Goal: Information Seeking & Learning: Learn about a topic

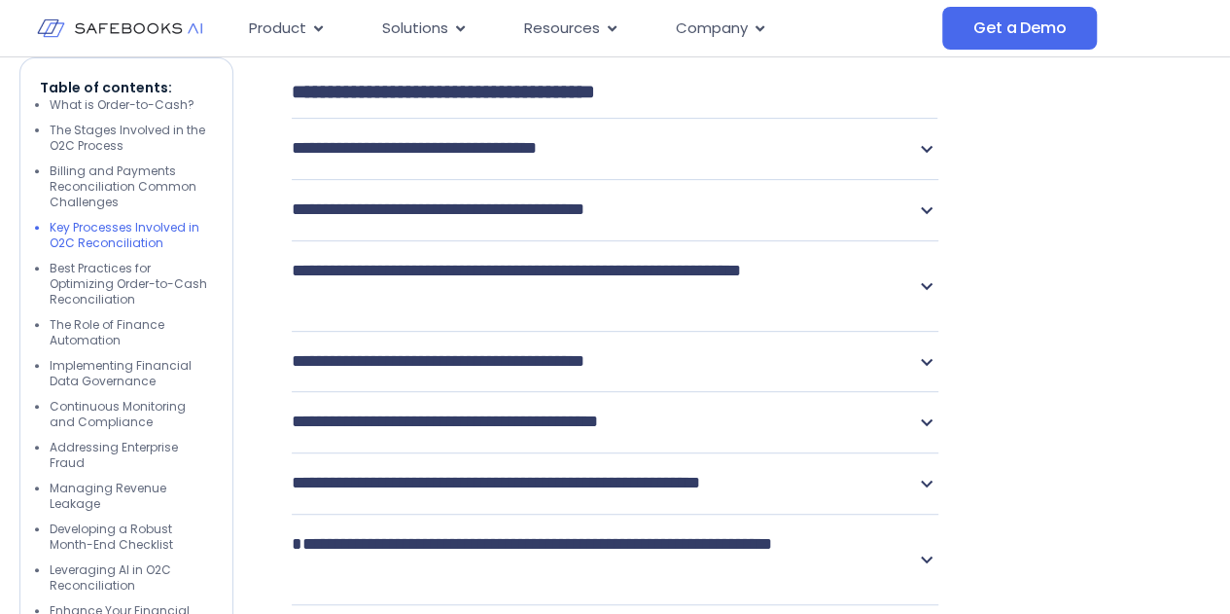
scroll to position [4278, 0]
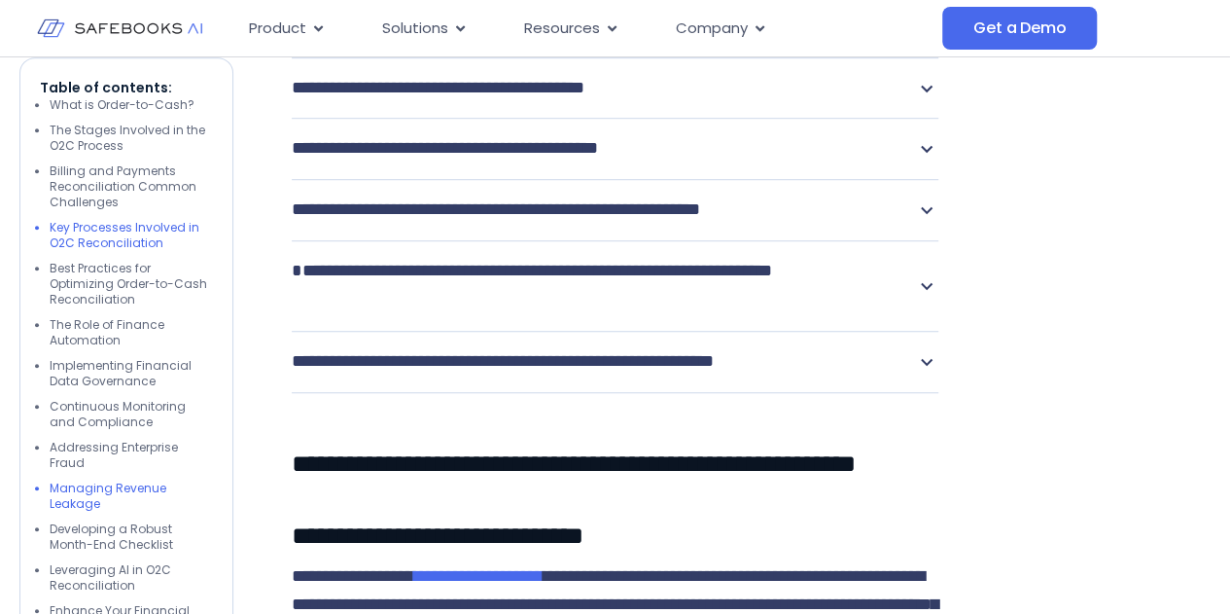
click at [78, 480] on li "Managing Revenue Leakage" at bounding box center [131, 495] width 163 height 31
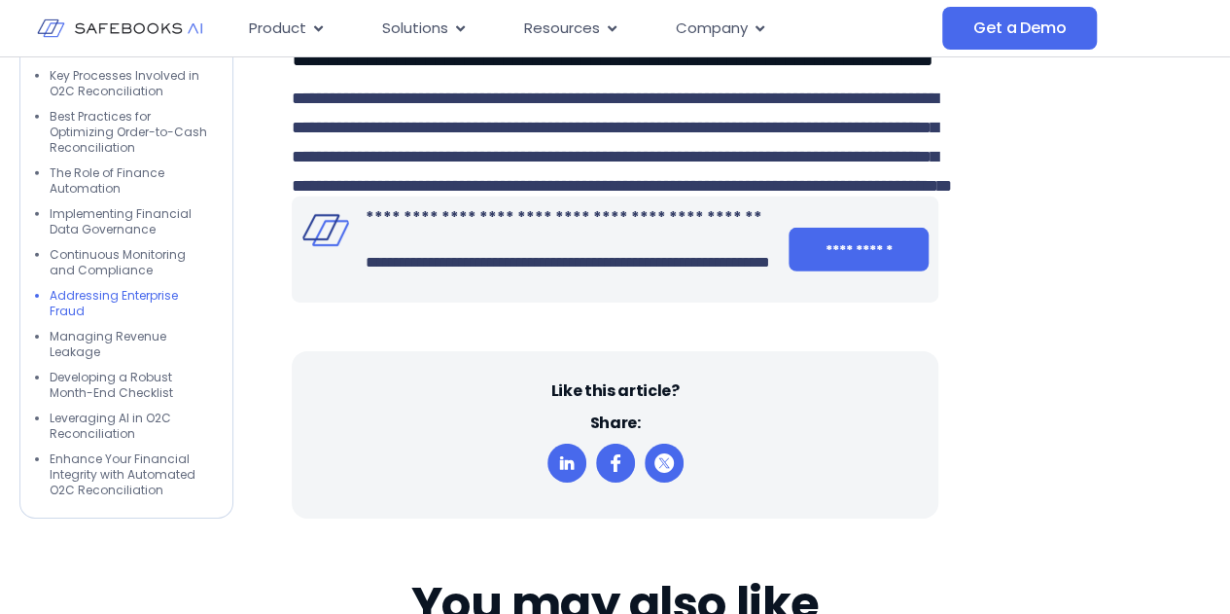
scroll to position [6634, 0]
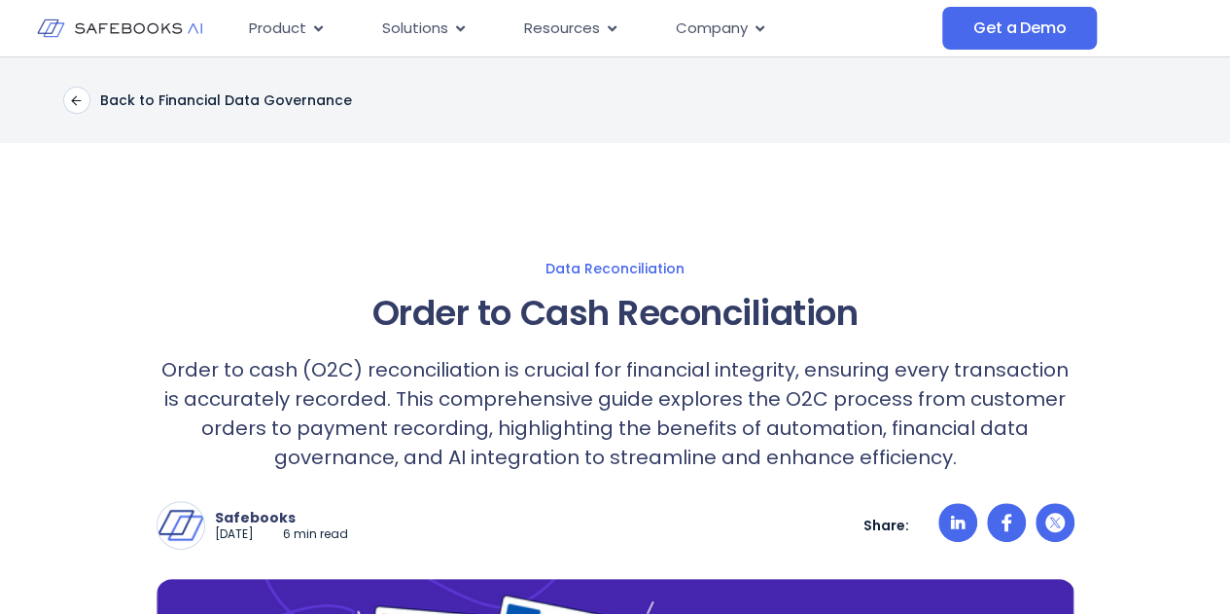
click at [442, 308] on h1 "Order to Cash Reconciliation" at bounding box center [616, 313] width 918 height 53
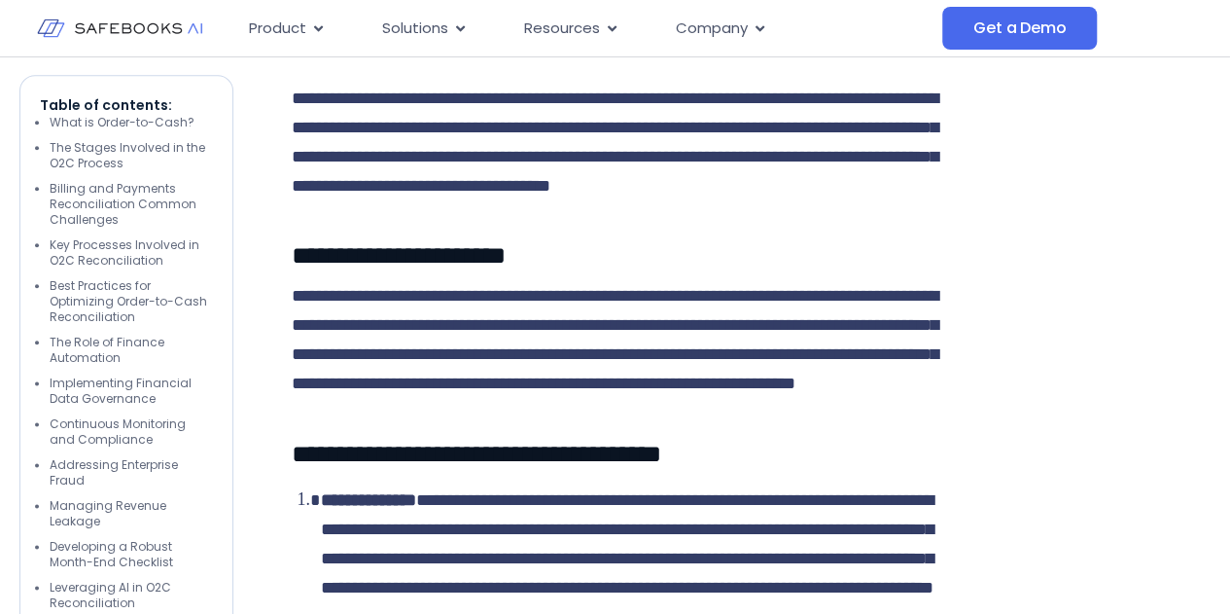
scroll to position [1089, 0]
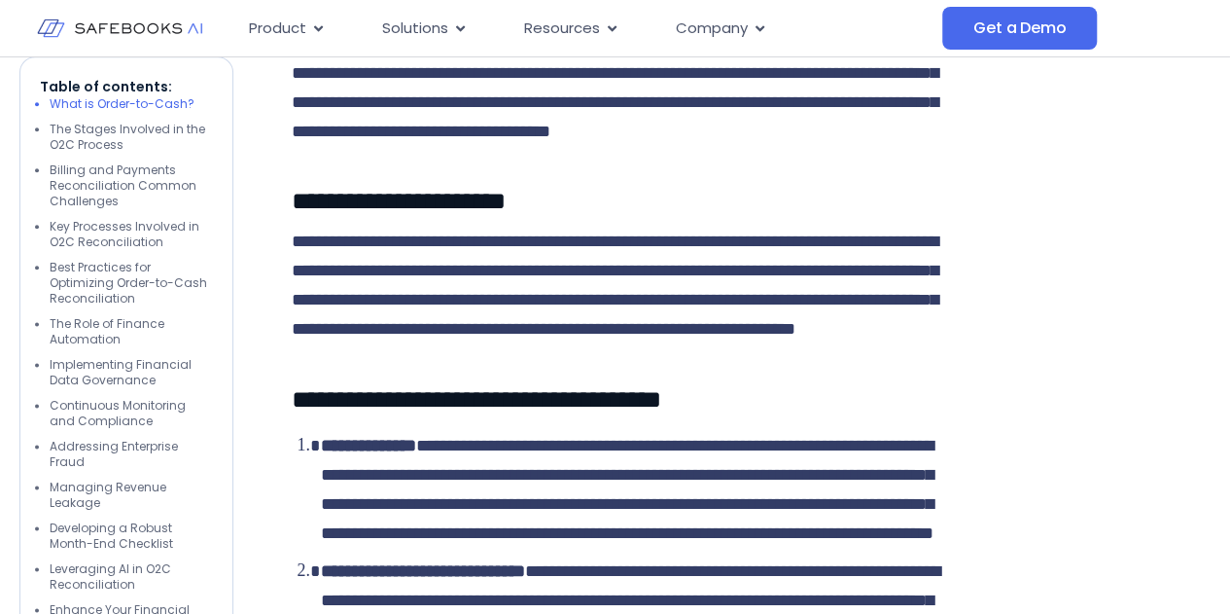
click at [181, 97] on li "What is Order-to-Cash?" at bounding box center [131, 105] width 163 height 16
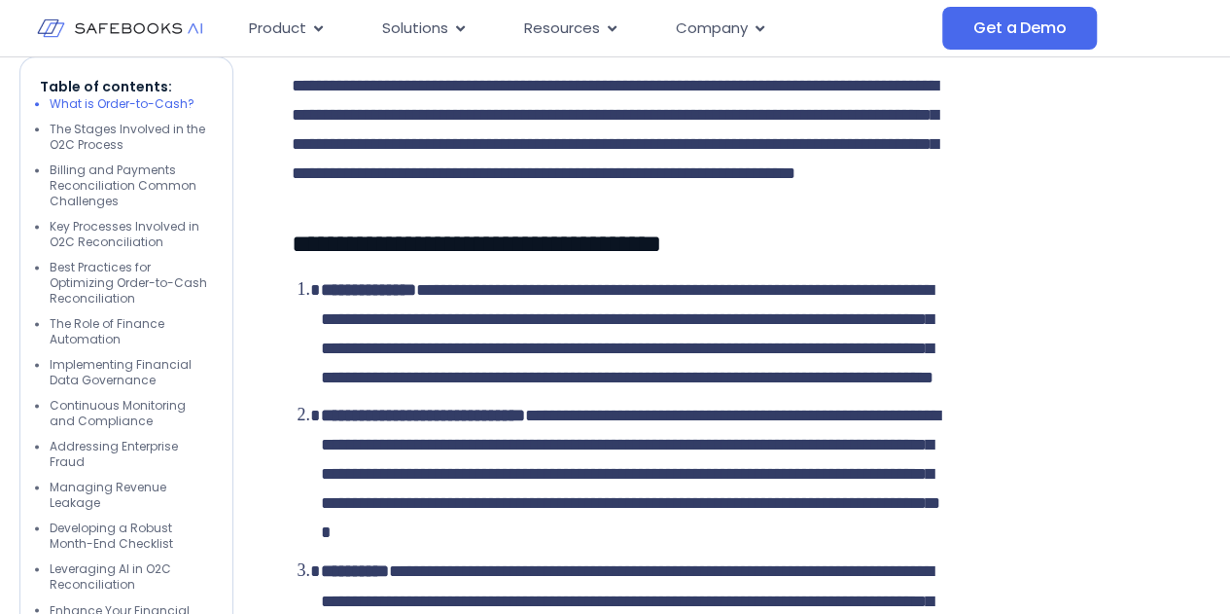
click at [493, 156] on p "**********" at bounding box center [615, 130] width 647 height 117
click at [476, 256] on span "**********" at bounding box center [477, 243] width 370 height 24
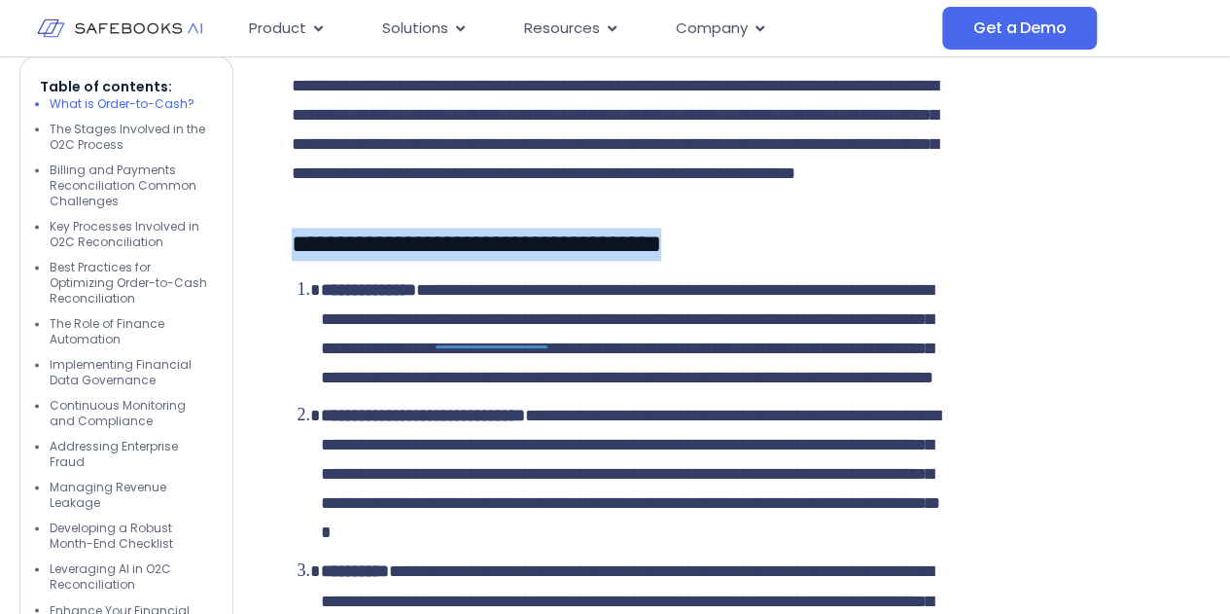
click at [476, 256] on span "**********" at bounding box center [477, 243] width 370 height 24
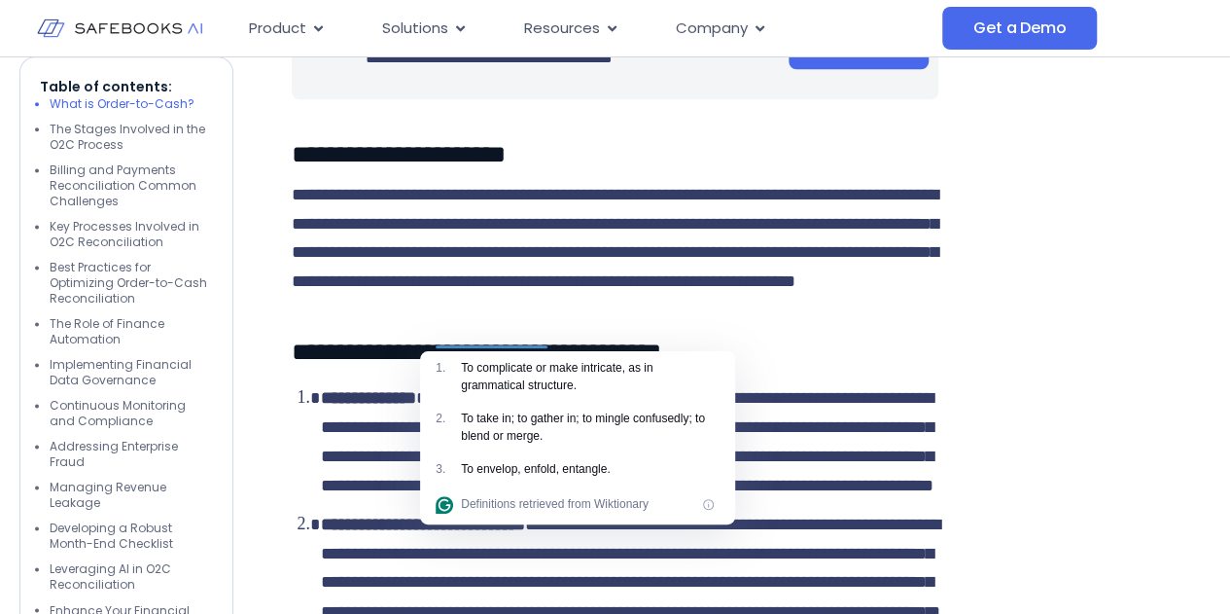
click at [359, 406] on span "**********" at bounding box center [368, 398] width 95 height 18
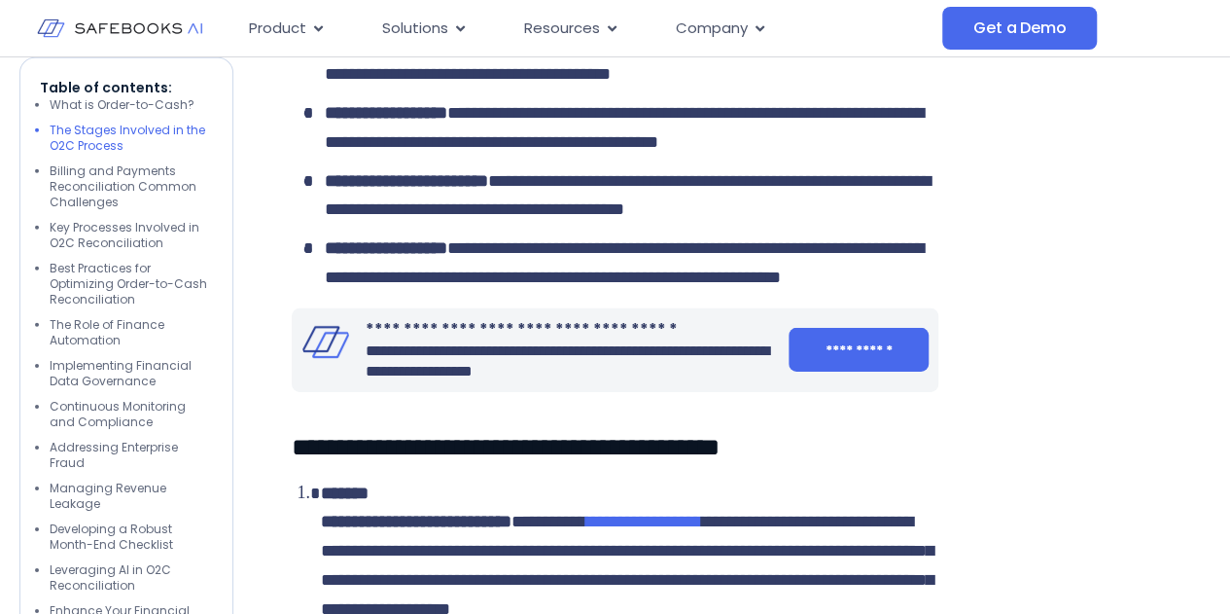
scroll to position [3079, 0]
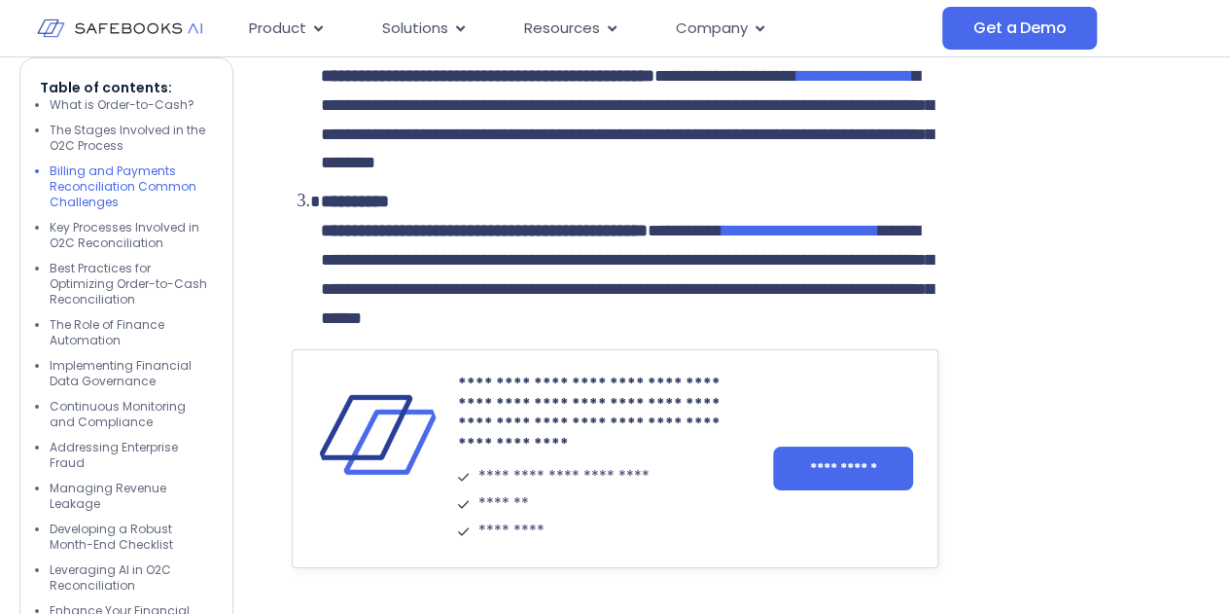
scroll to position [3472, 0]
click at [119, 225] on li "Key Processes Involved in O2C Reconciliation" at bounding box center [131, 235] width 163 height 31
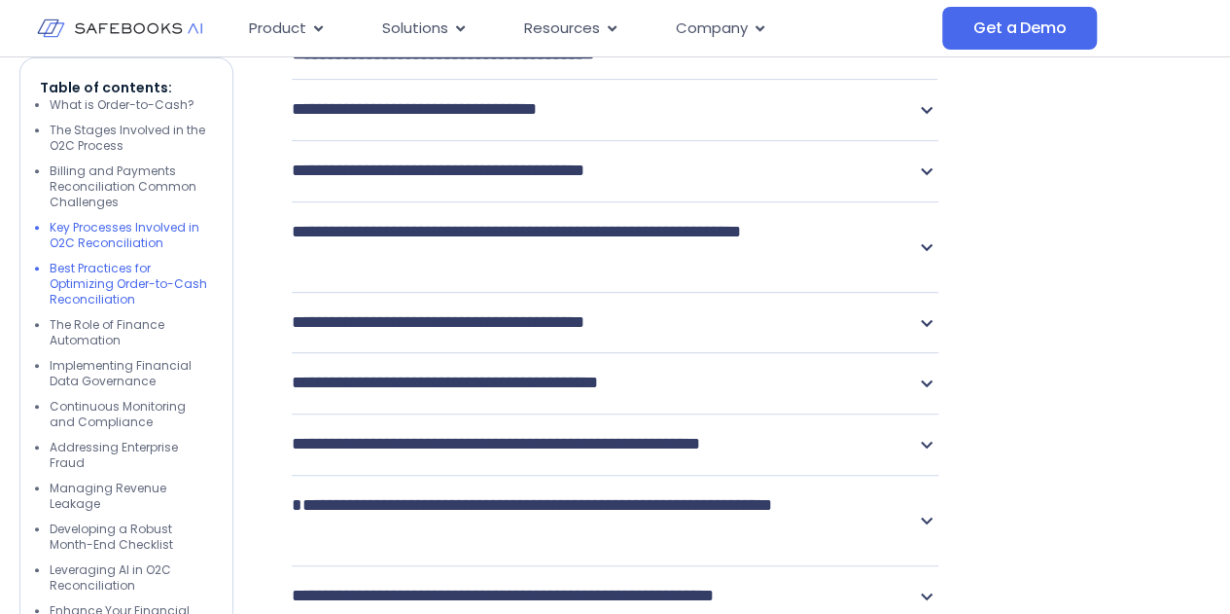
click at [129, 281] on li "Best Practices for Optimizing Order-to-Cash Reconciliation" at bounding box center [131, 284] width 163 height 47
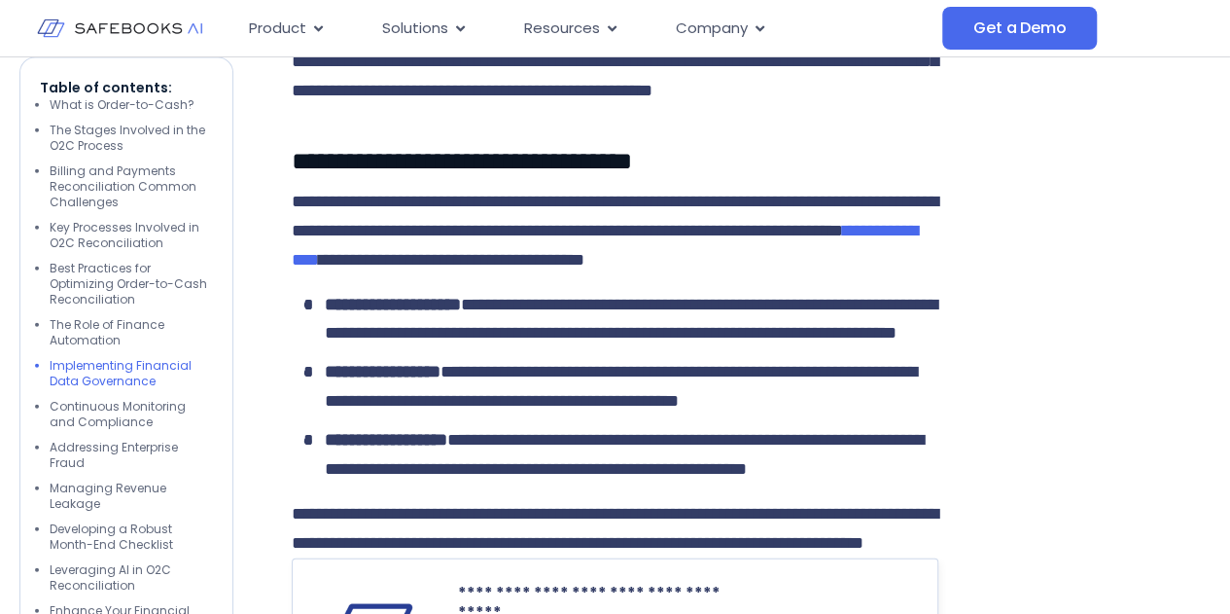
scroll to position [5896, 0]
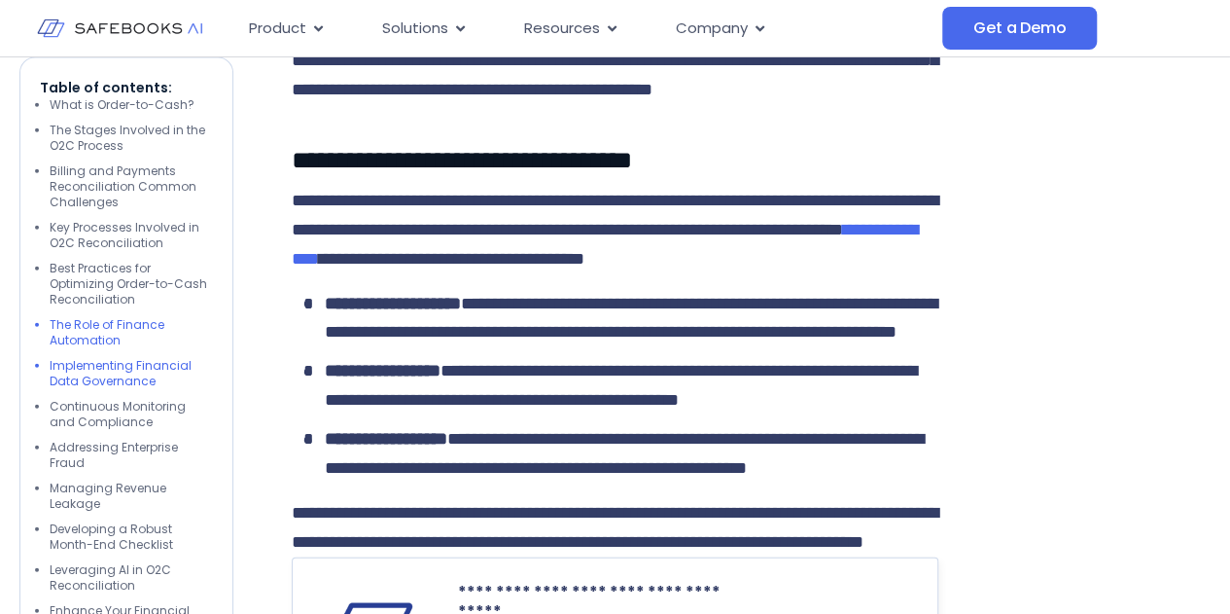
click at [138, 330] on li "The Role of Finance Automation" at bounding box center [131, 332] width 163 height 31
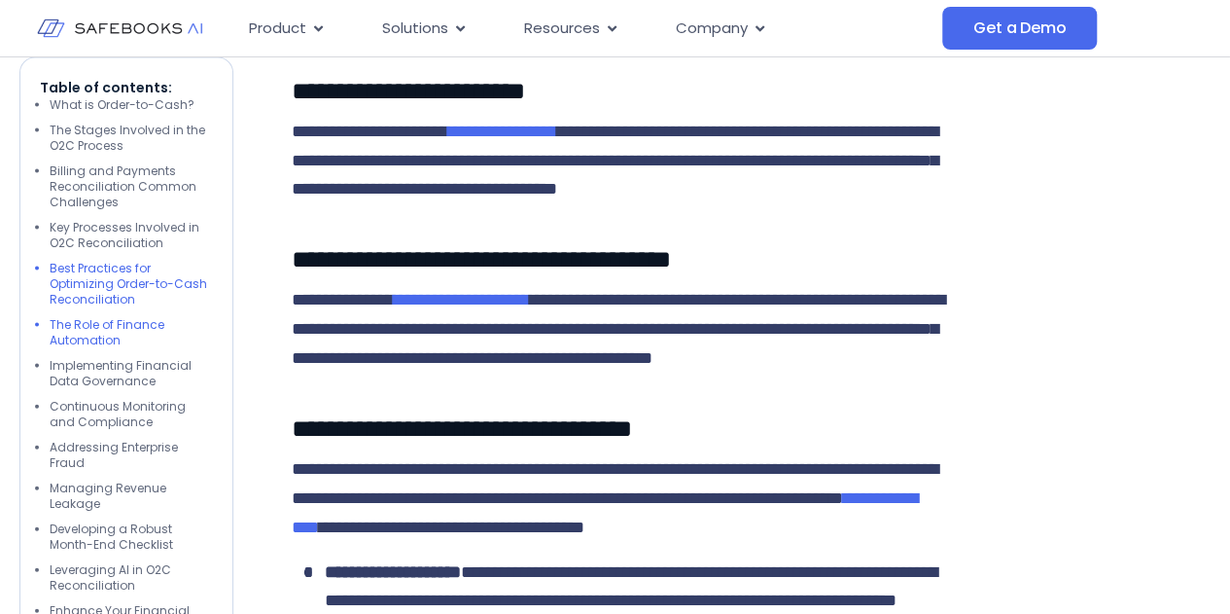
click at [139, 273] on li "Best Practices for Optimizing Order-to-Cash Reconciliation" at bounding box center [131, 284] width 163 height 47
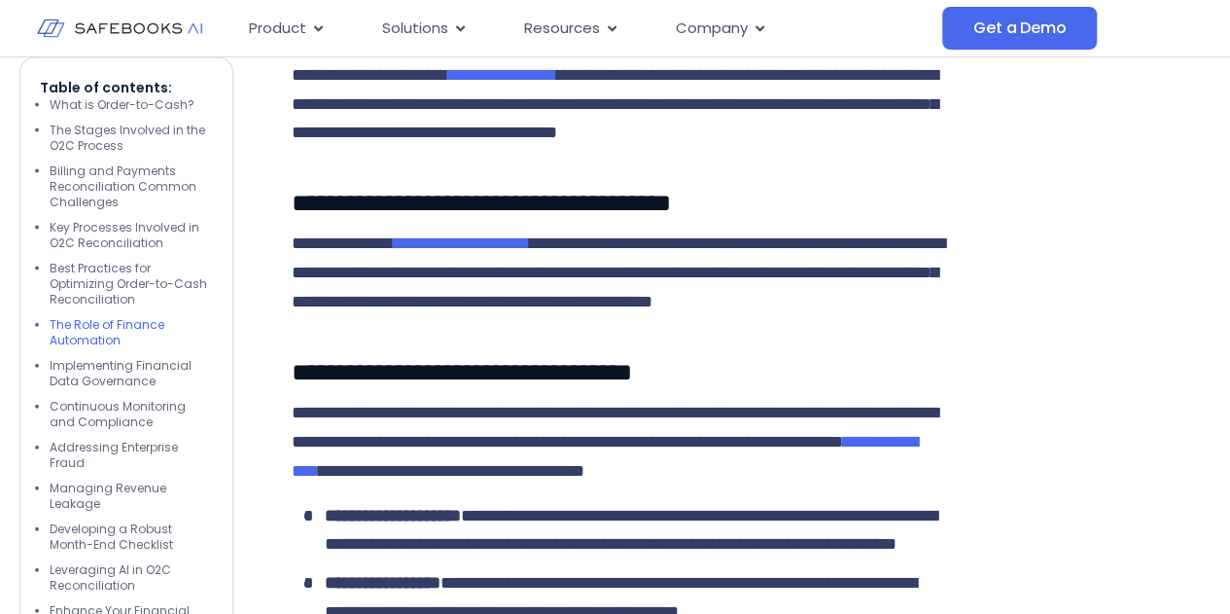
scroll to position [5685, 0]
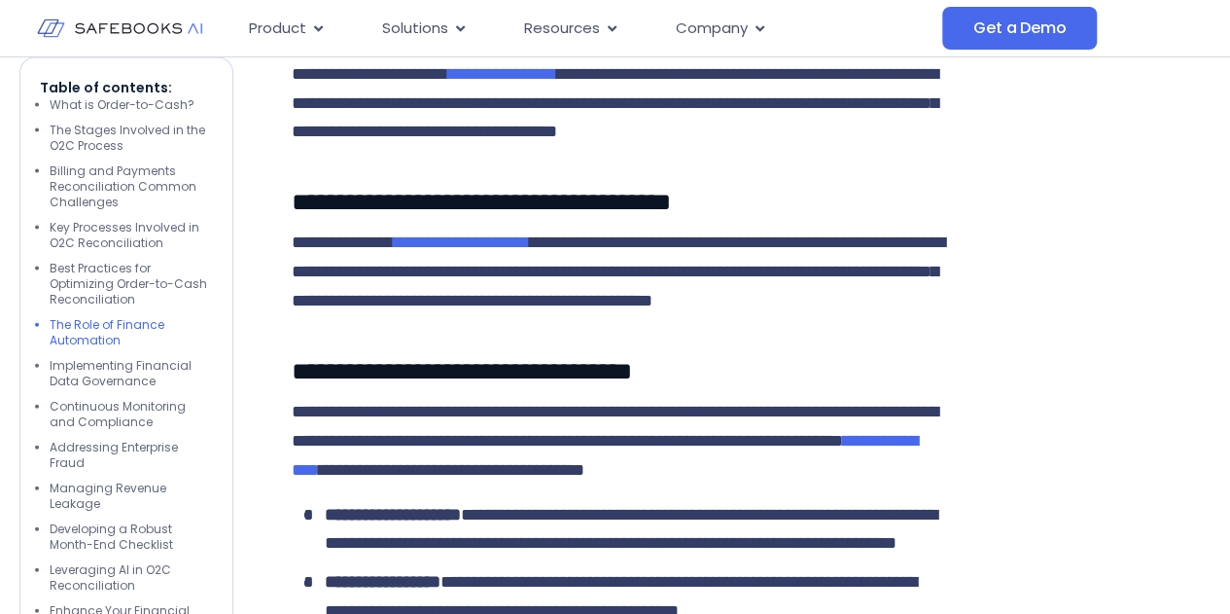
click at [171, 362] on li "Implementing Financial Data Governance" at bounding box center [131, 373] width 163 height 31
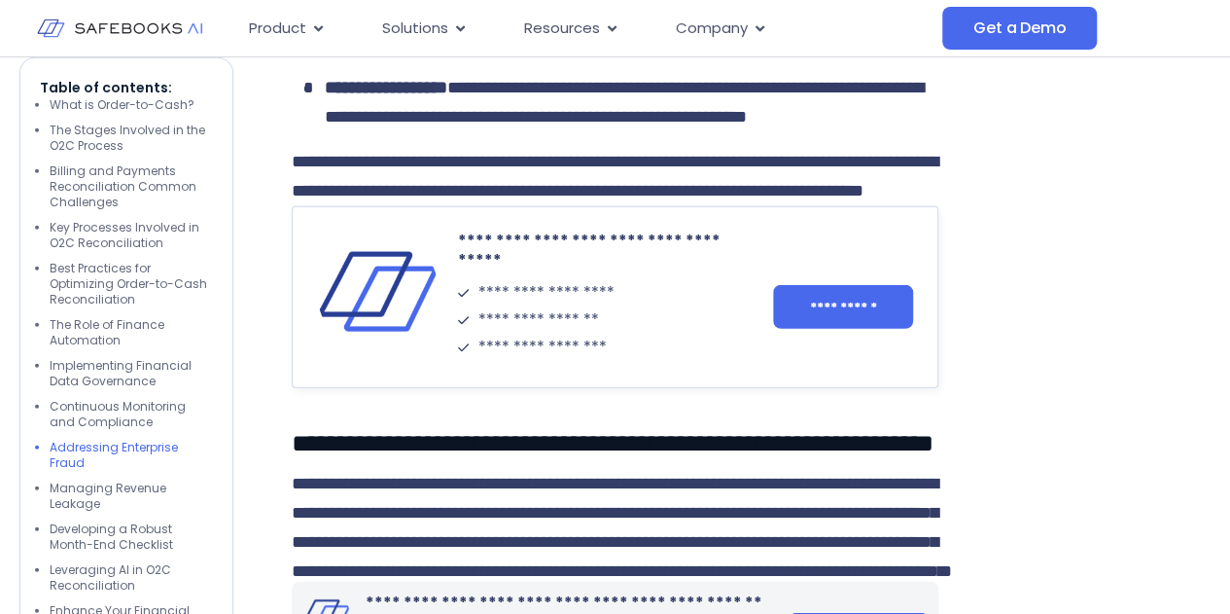
scroll to position [6246, 0]
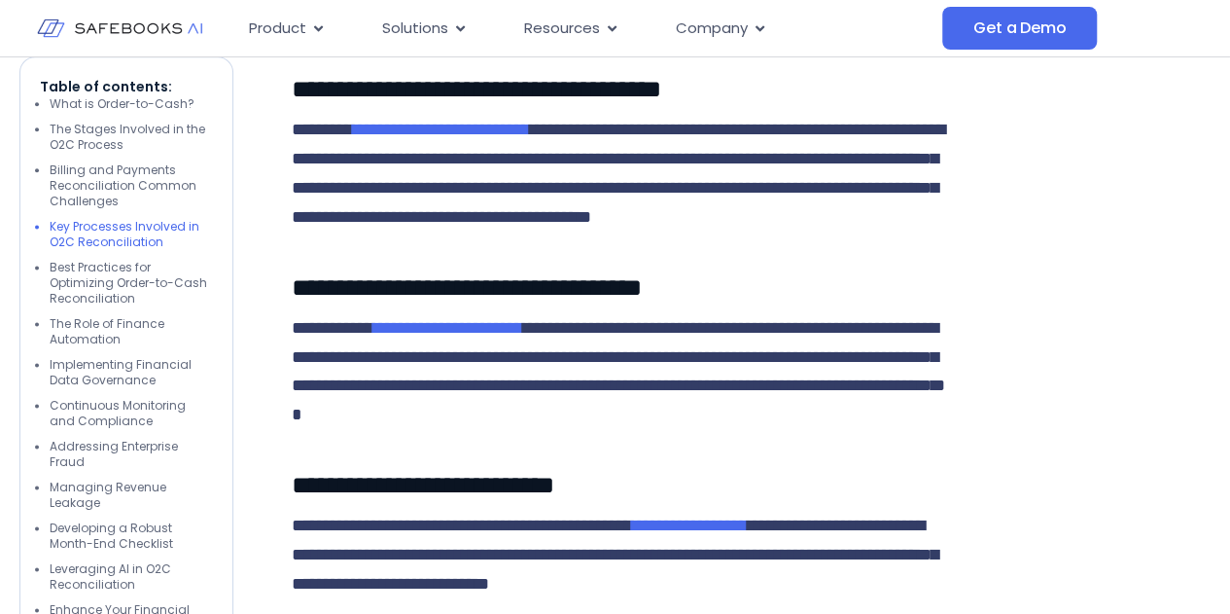
scroll to position [4894, 0]
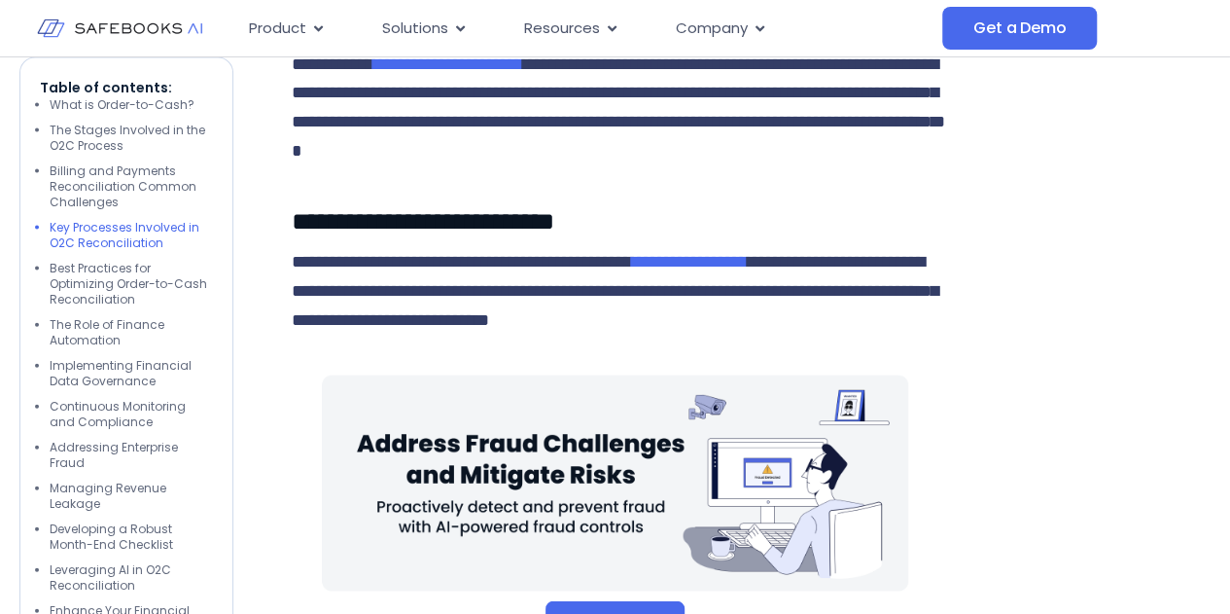
scroll to position [5712, 0]
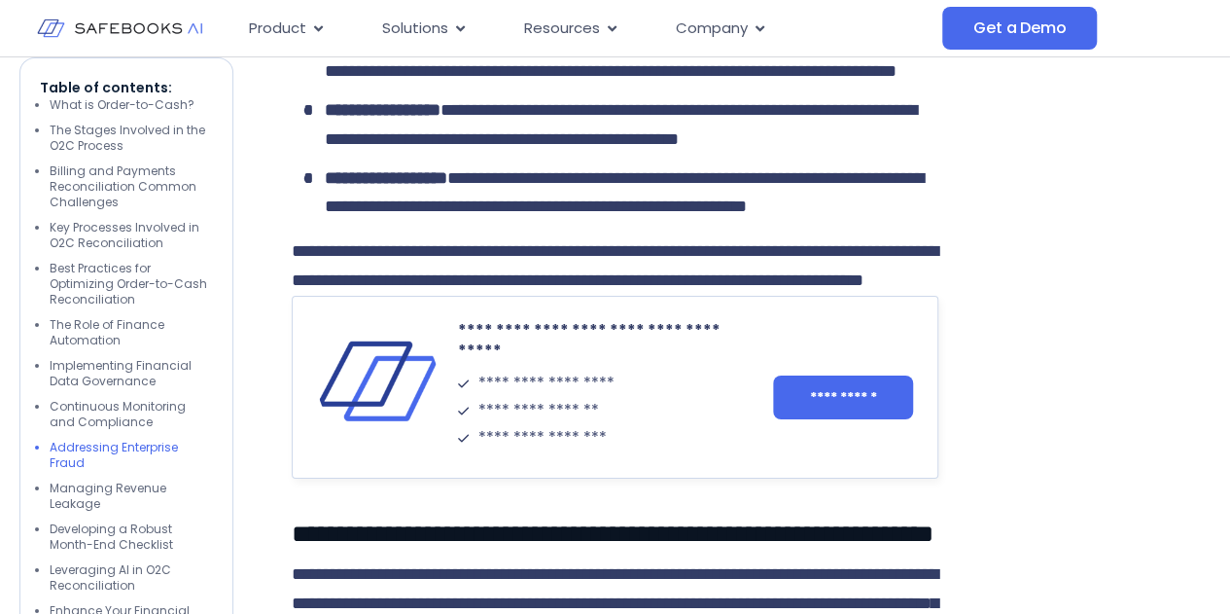
scroll to position [7039, 0]
